Goal: Transaction & Acquisition: Purchase product/service

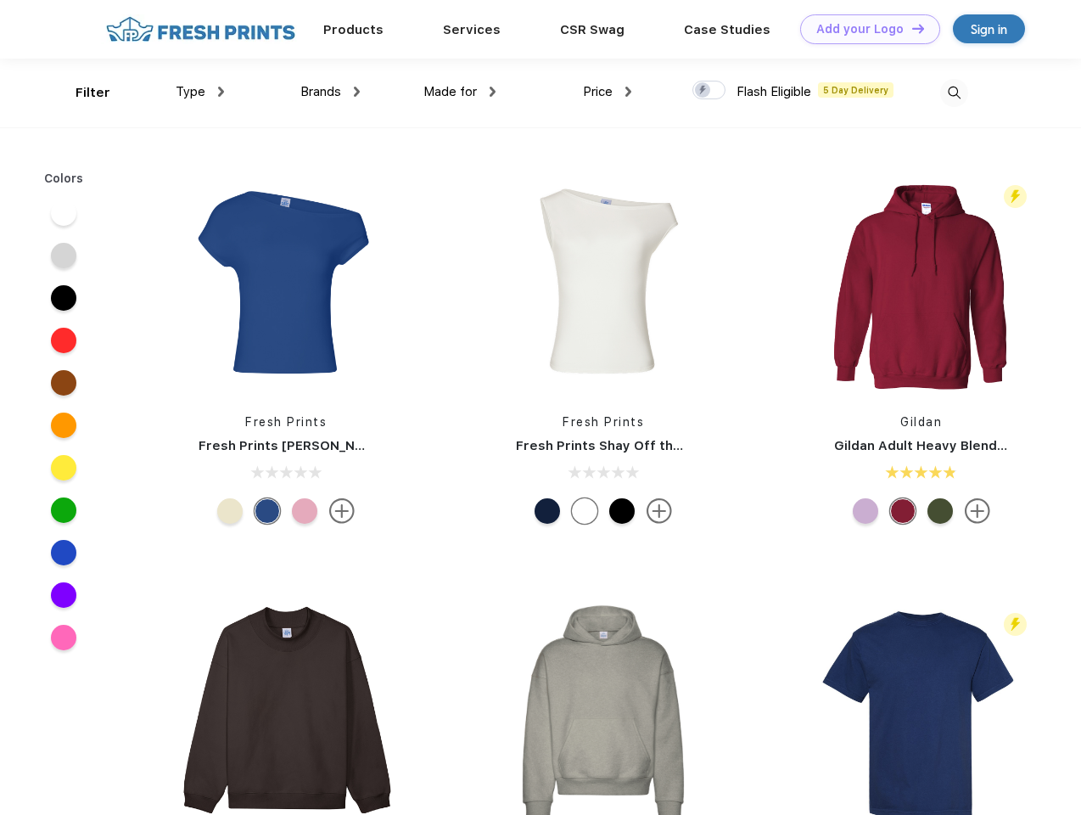
scroll to position [1, 0]
click at [864, 29] on link "Add your Logo Design Tool" at bounding box center [870, 29] width 140 height 30
click at [0, 0] on div "Design Tool" at bounding box center [0, 0] width 0 height 0
click at [910, 28] on link "Add your Logo Design Tool" at bounding box center [870, 29] width 140 height 30
click at [81, 92] on div "Filter" at bounding box center [93, 93] width 35 height 20
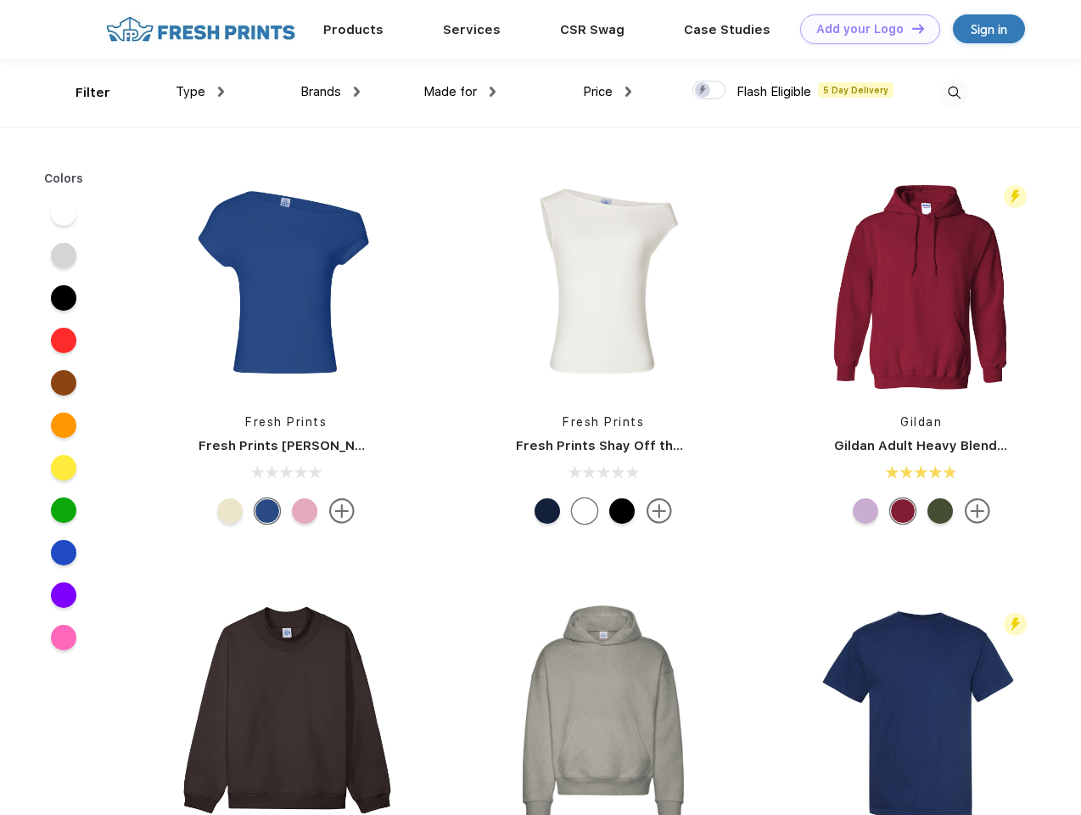
click at [200, 92] on span "Type" at bounding box center [191, 91] width 30 height 15
click at [330, 92] on span "Brands" at bounding box center [320, 91] width 41 height 15
click at [460, 92] on span "Made for" at bounding box center [449, 91] width 53 height 15
click at [608, 92] on span "Price" at bounding box center [598, 91] width 30 height 15
click at [709, 91] on div at bounding box center [708, 90] width 33 height 19
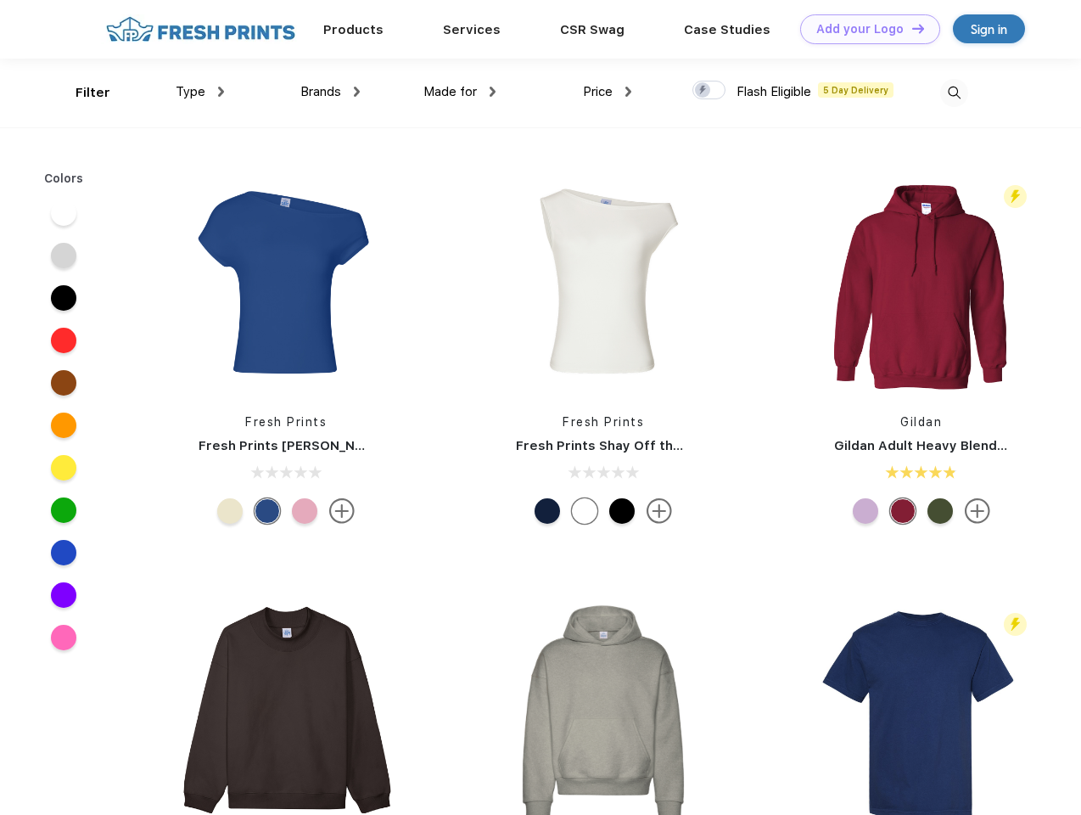
click at [703, 91] on input "checkbox" at bounding box center [697, 85] width 11 height 11
click at [954, 92] on img at bounding box center [954, 93] width 28 height 28
